Goal: Task Accomplishment & Management: Complete application form

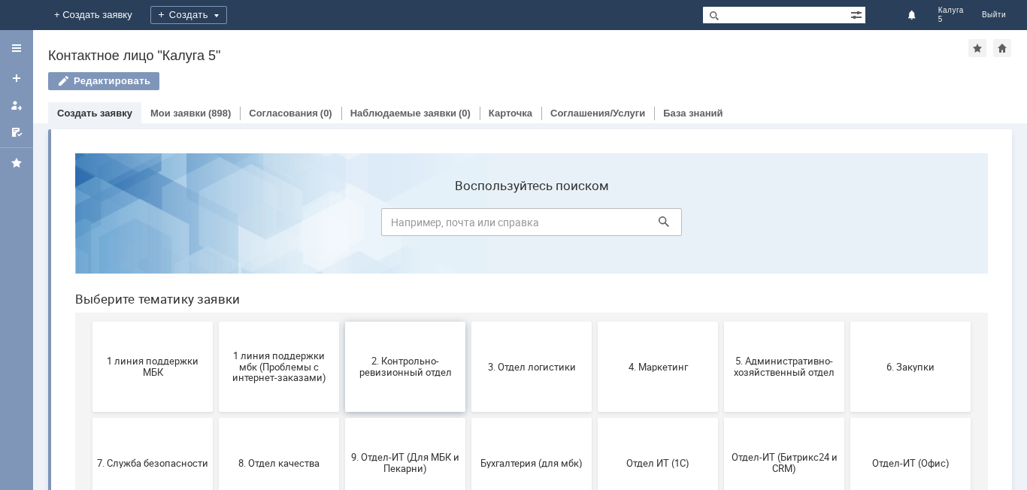
click at [398, 352] on button "2. Контрольно-ревизионный отдел" at bounding box center [405, 367] width 120 height 90
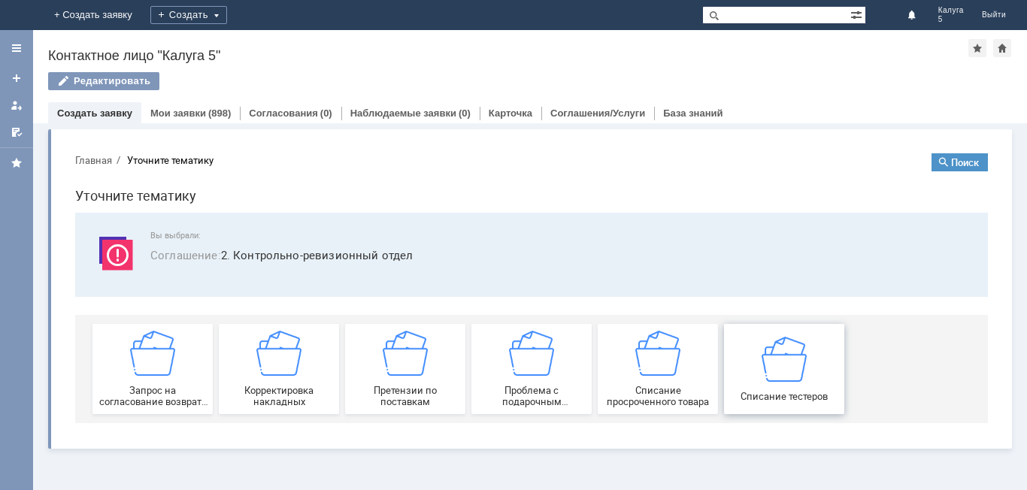
click at [783, 362] on img at bounding box center [784, 358] width 45 height 45
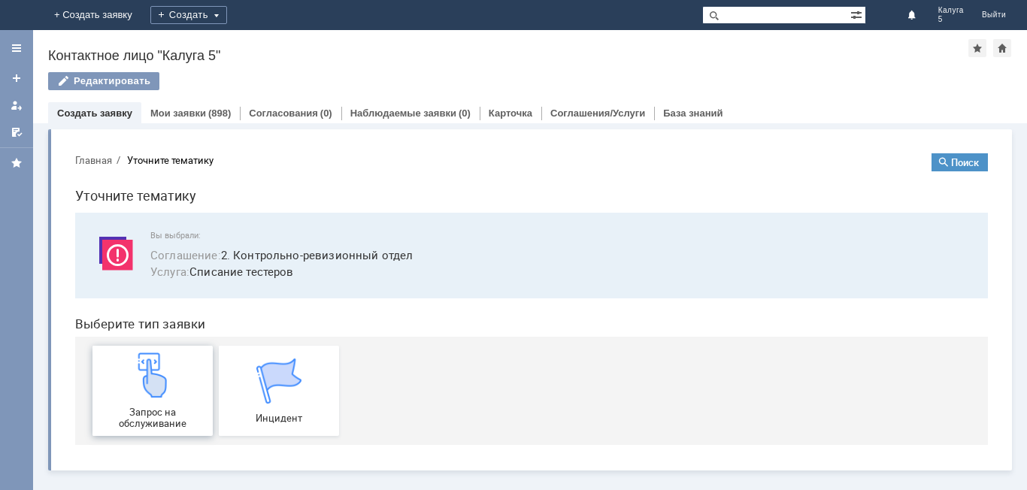
click at [166, 393] on img at bounding box center [152, 375] width 45 height 45
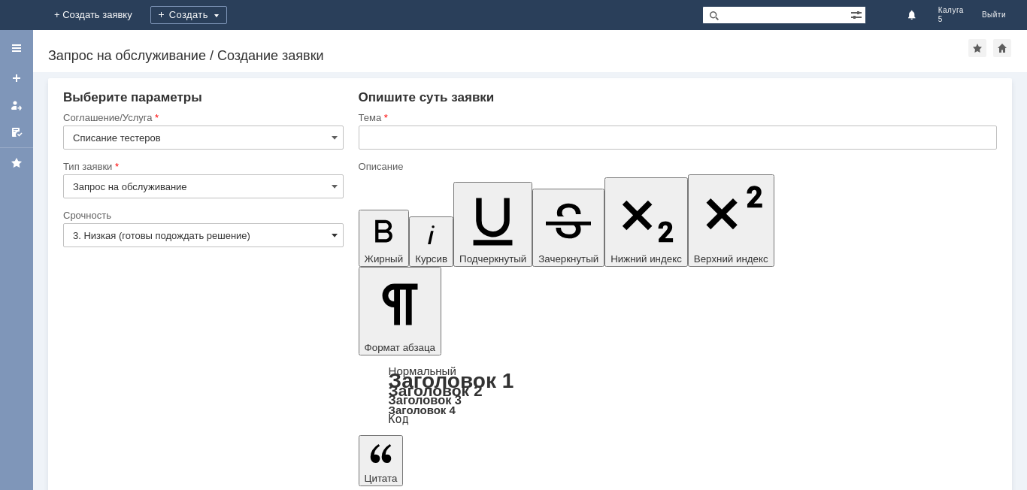
click at [332, 232] on span at bounding box center [335, 235] width 6 height 12
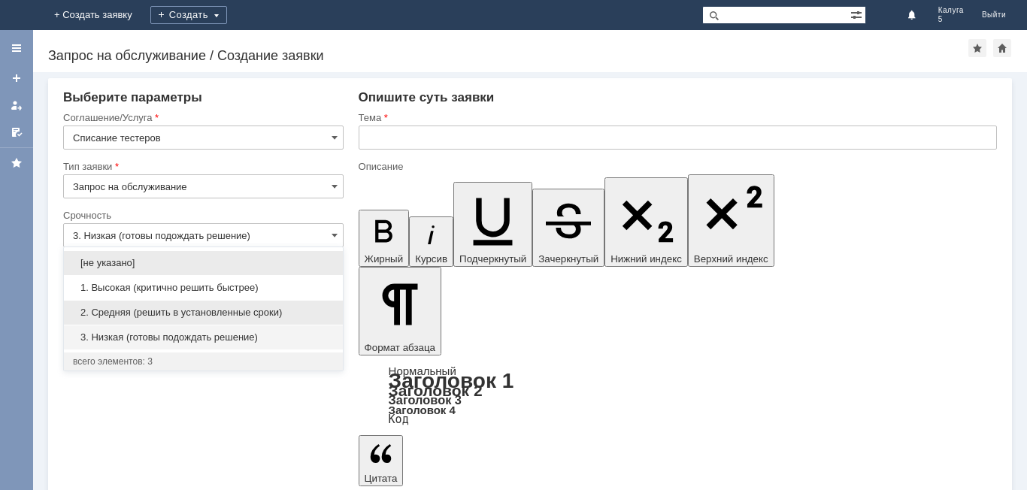
click at [165, 311] on span "2. Средняя (решить в установленные сроки)" at bounding box center [203, 313] width 261 height 12
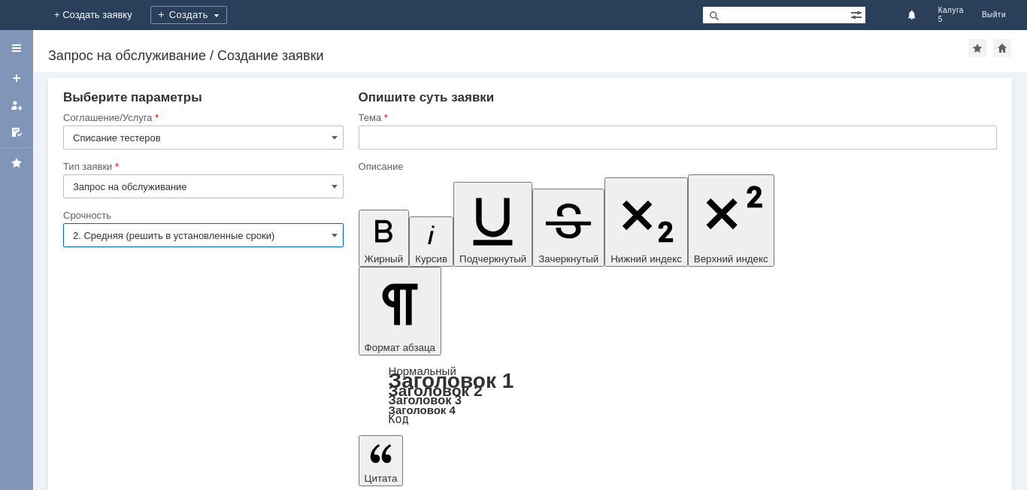
type input "2. Средняя (решить в установленные сроки)"
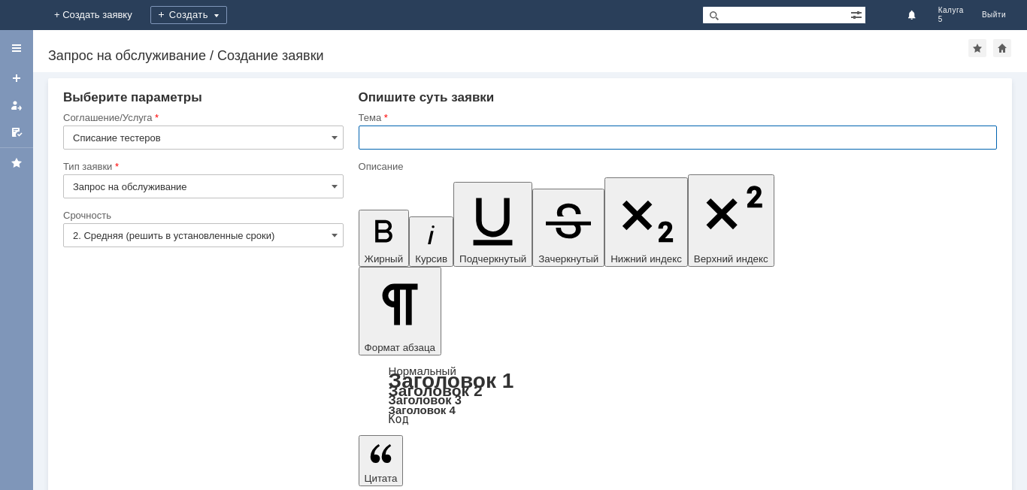
click at [377, 131] on input "text" at bounding box center [678, 138] width 638 height 24
type input "R"
type input "Калуга 5"
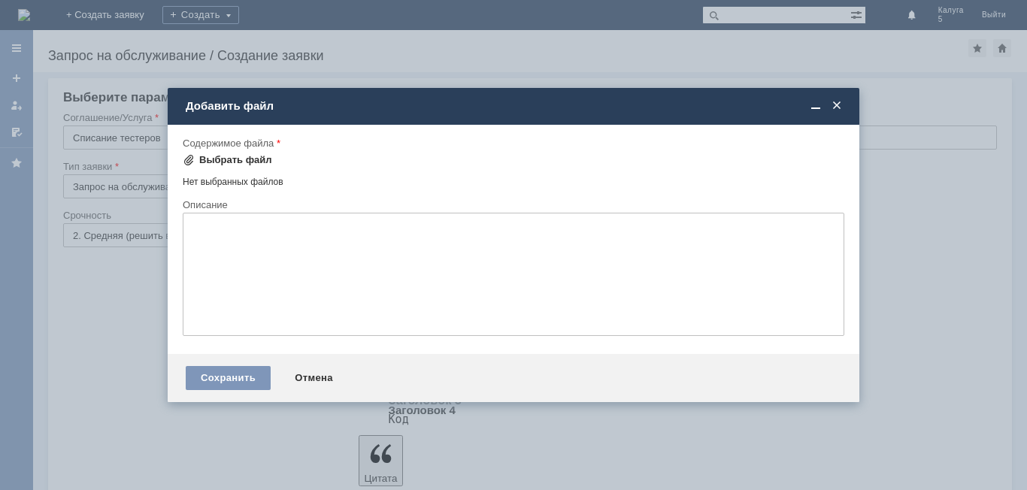
click at [237, 159] on div "Выбрать файл" at bounding box center [235, 160] width 73 height 12
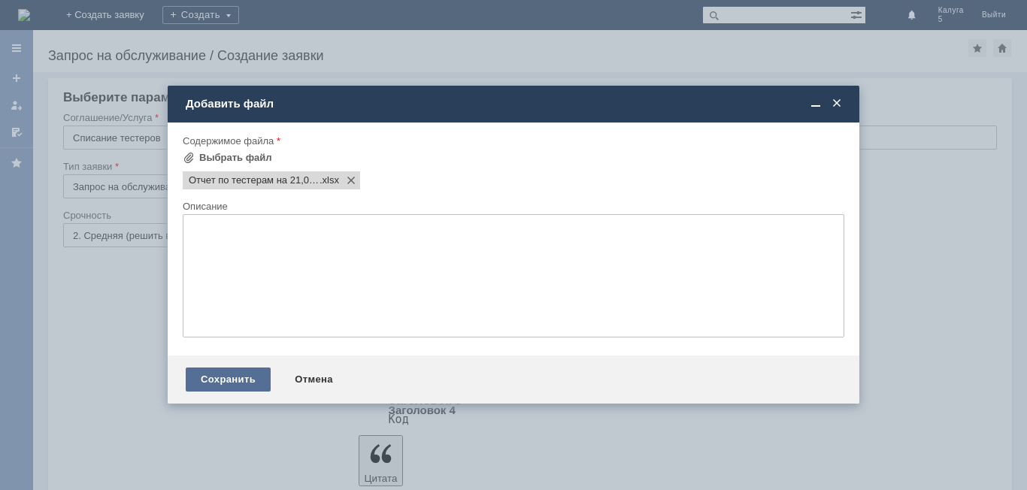
click at [223, 377] on div "Сохранить" at bounding box center [228, 380] width 85 height 24
